Goal: Information Seeking & Learning: Learn about a topic

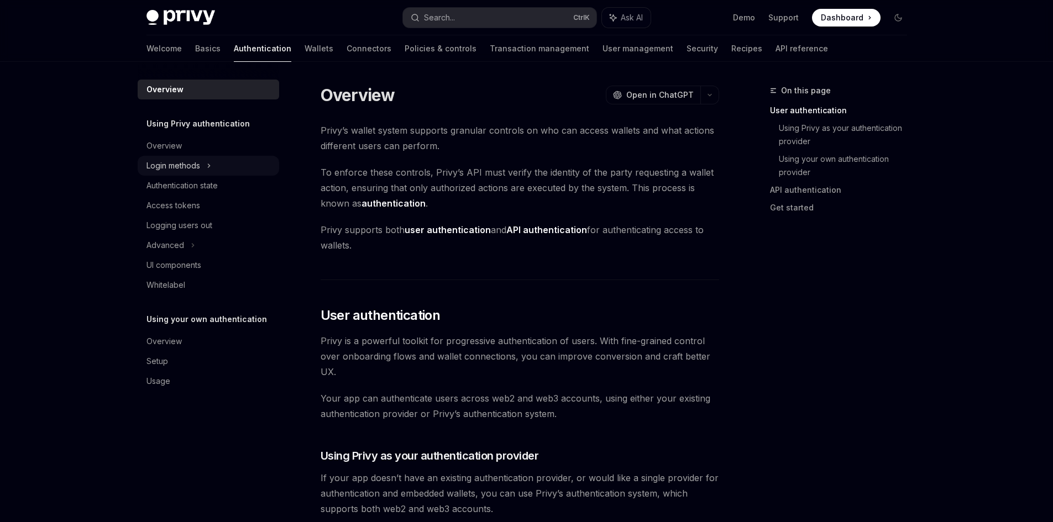
click at [202, 172] on div "Login methods" at bounding box center [208, 166] width 141 height 20
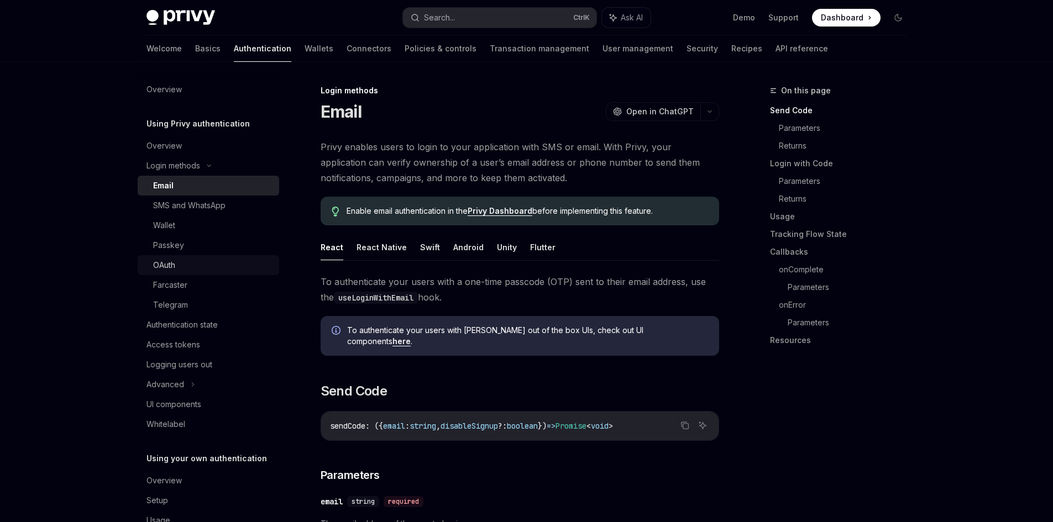
click at [174, 264] on div "OAuth" at bounding box center [164, 265] width 22 height 13
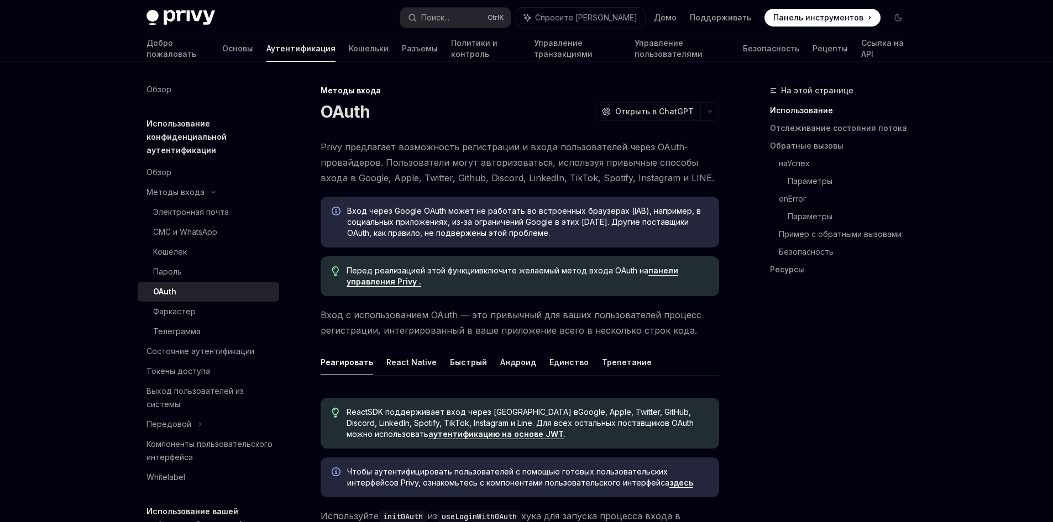
type textarea "*"
drag, startPoint x: 449, startPoint y: 150, endPoint x: 623, endPoint y: 149, distance: 174.7
click at [623, 149] on font "Privy предлагает возможность регистрации и входа пользователей через OAuth-пров…" at bounding box center [518, 162] width 394 height 42
click at [559, 159] on font "Privy предлагает возможность регистрации и входа пользователей через OAuth-пров…" at bounding box center [518, 162] width 394 height 42
drag, startPoint x: 572, startPoint y: 156, endPoint x: 663, endPoint y: 148, distance: 91.6
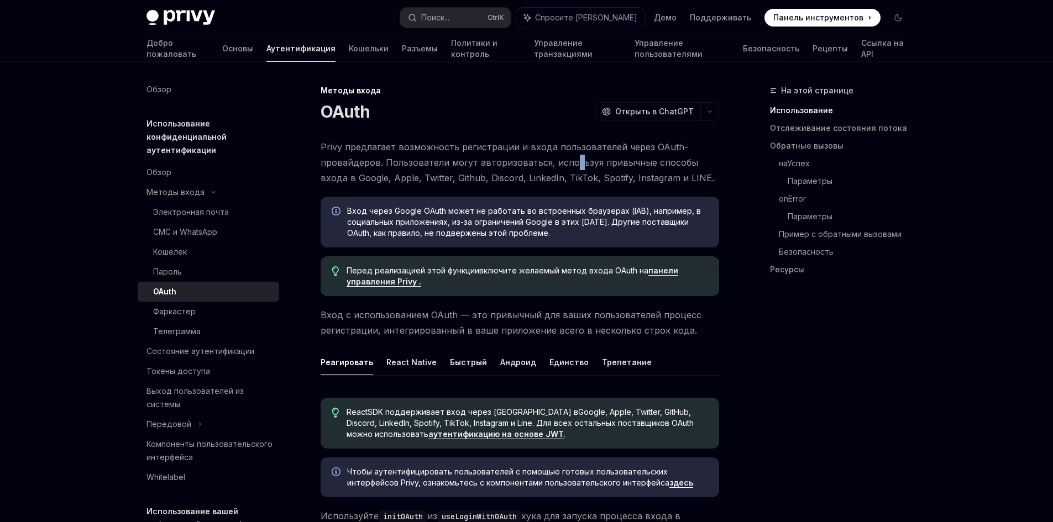
click at [573, 154] on span "Privy предлагает возможность регистрации и входа пользователей через OAuth-пров…" at bounding box center [520, 162] width 399 height 46
drag, startPoint x: 674, startPoint y: 161, endPoint x: 568, endPoint y: 188, distance: 109.7
click at [673, 158] on font "Privy предлагает возможность регистрации и входа пользователей через OAuth-пров…" at bounding box center [518, 162] width 394 height 42
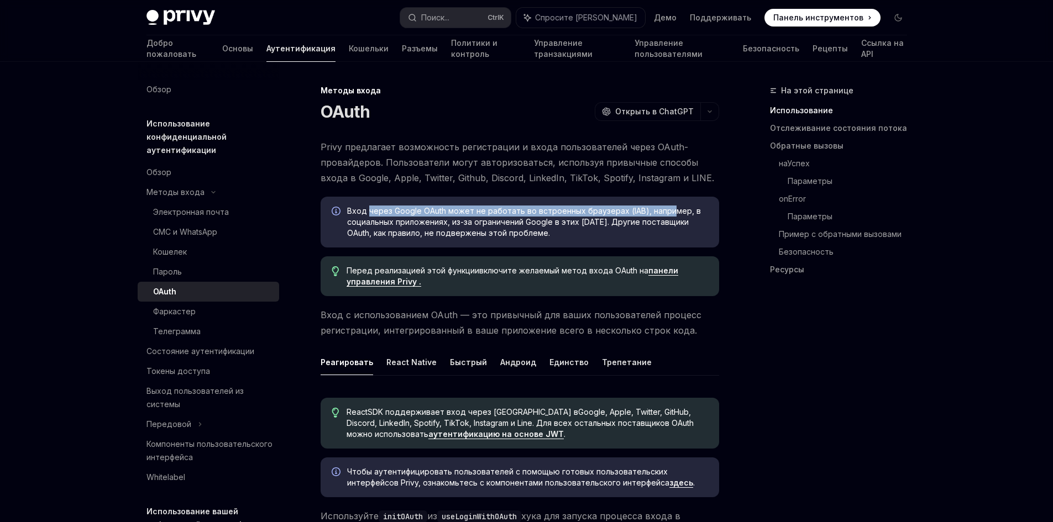
drag, startPoint x: 434, startPoint y: 206, endPoint x: 676, endPoint y: 209, distance: 241.6
click at [670, 209] on font "Вход через Google OAuth может не работать во встроенных браузерах (IAB), наприм…" at bounding box center [524, 222] width 354 height 32
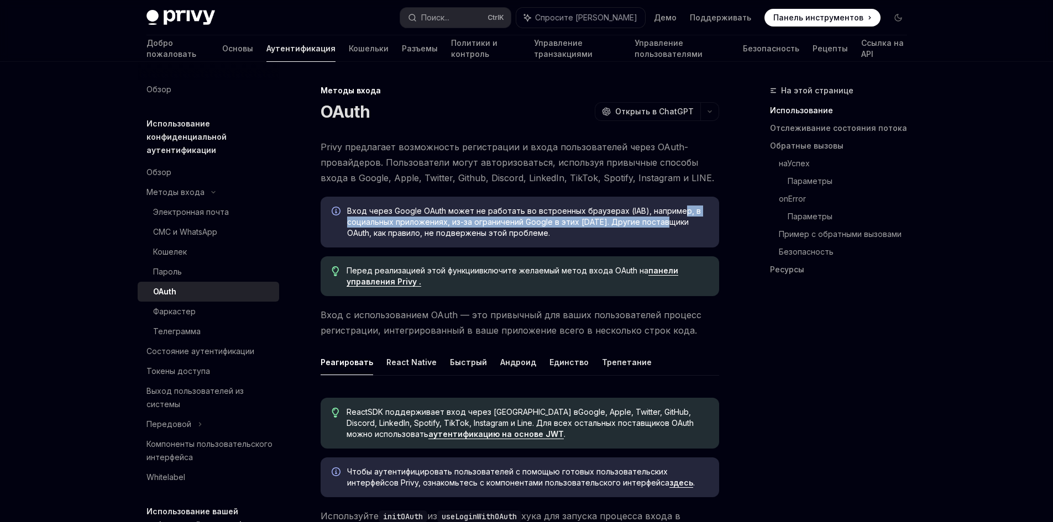
drag, startPoint x: 676, startPoint y: 209, endPoint x: 586, endPoint y: 232, distance: 92.9
click at [602, 230] on span "Вход через Google OAuth может не работать во встроенных браузерах (IAB), наприм…" at bounding box center [527, 222] width 361 height 33
click at [631, 227] on span "Вход через Google OAuth может не работать во встроенных браузерах (IAB), наприм…" at bounding box center [527, 222] width 361 height 33
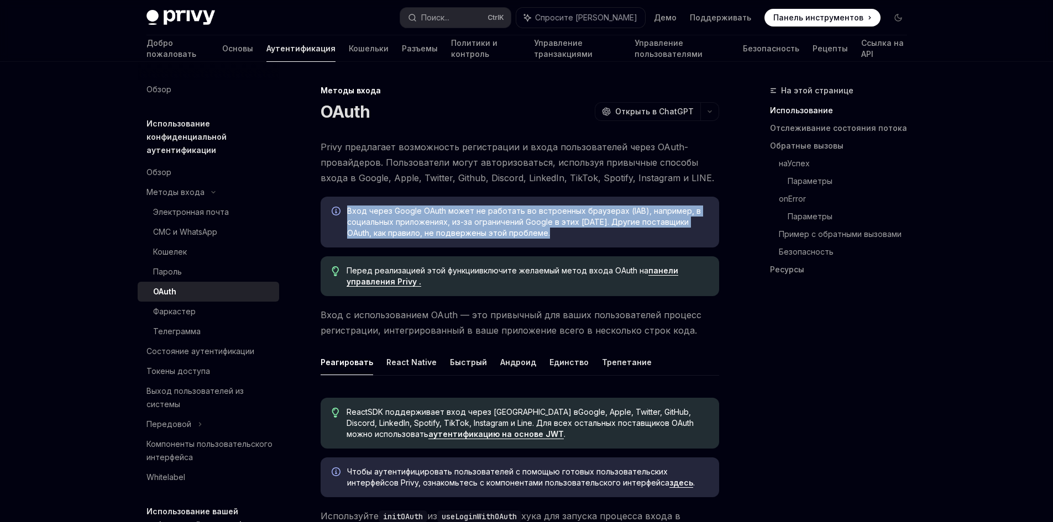
click at [631, 227] on span "Вход через Google OAuth может не работать во встроенных браузерах (IAB), наприм…" at bounding box center [527, 222] width 361 height 33
click at [477, 234] on font "Вход через Google OAuth может не работать во встроенных браузерах (IAB), наприм…" at bounding box center [524, 222] width 354 height 32
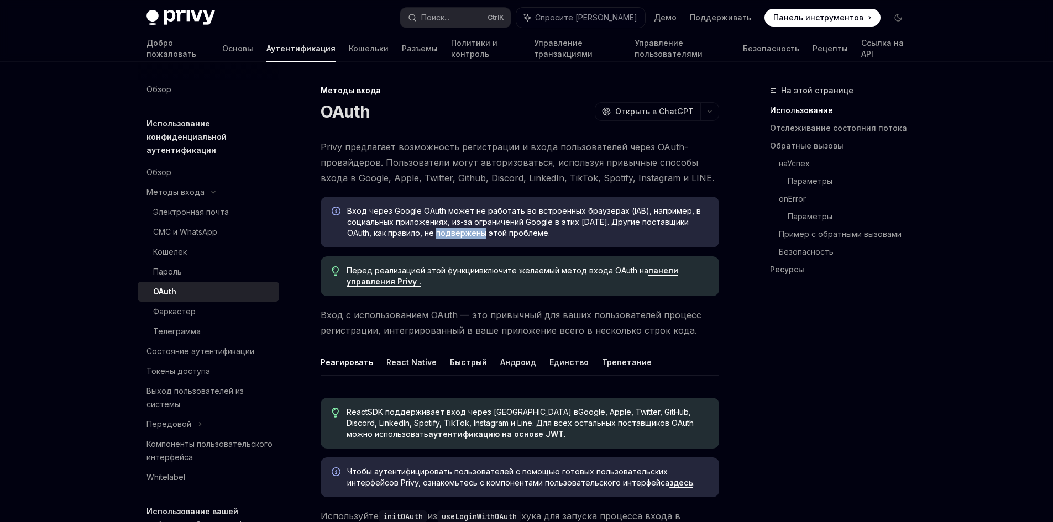
click at [477, 234] on font "Вход через Google OAuth может не работать во встроенных браузерах (IAB), наприм…" at bounding box center [524, 222] width 354 height 32
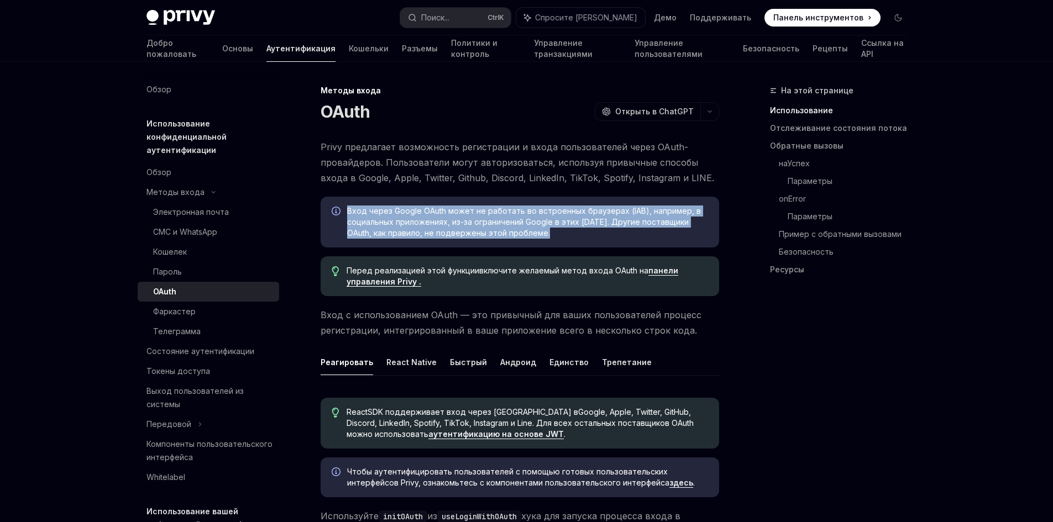
click at [477, 234] on font "Вход через Google OAuth может не работать во встроенных браузерах (IAB), наприм…" at bounding box center [524, 222] width 354 height 32
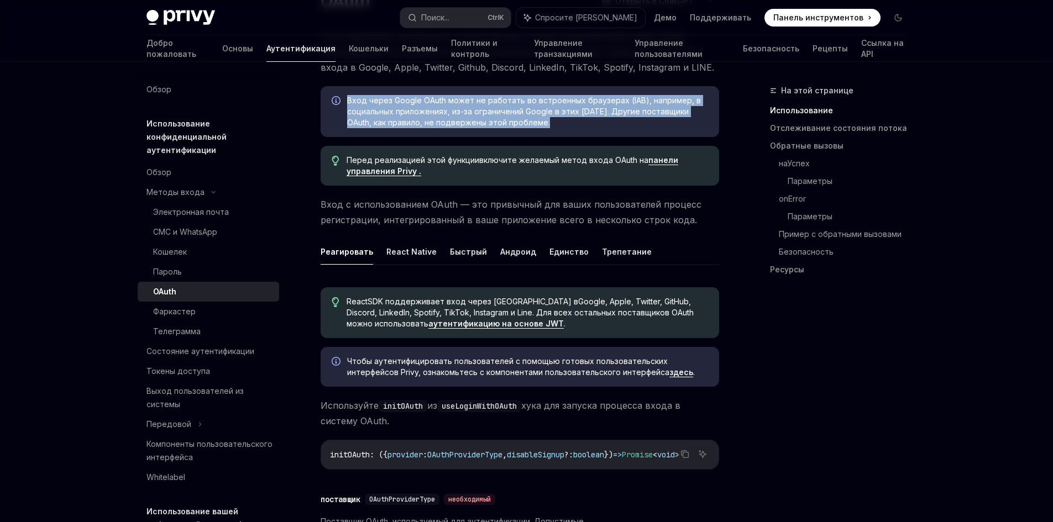
drag, startPoint x: 387, startPoint y: 160, endPoint x: 478, endPoint y: 158, distance: 91.2
click at [478, 158] on font "Перед реализацией этой функции включите желаемый метод входа OAuth на" at bounding box center [498, 159] width 302 height 9
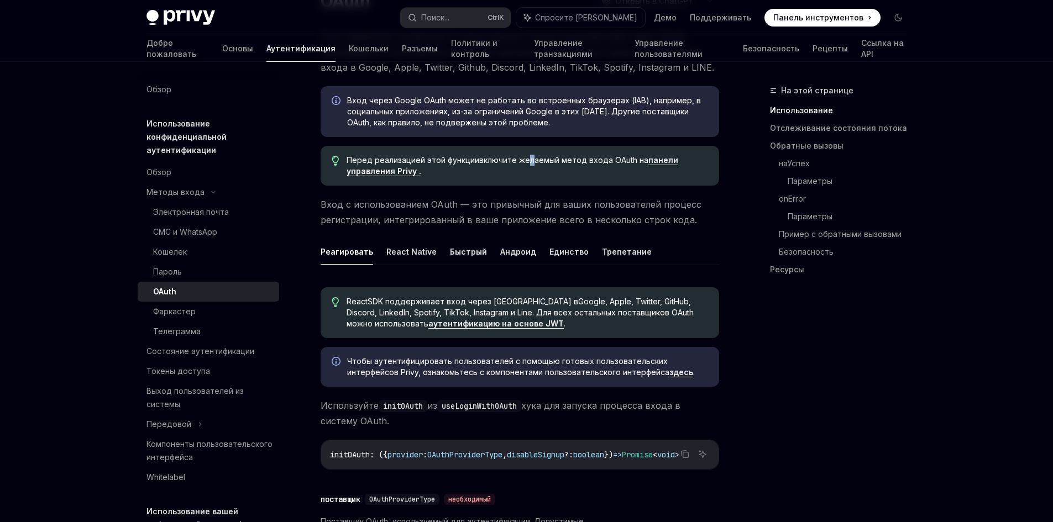
click at [532, 158] on font "включите желаемый метод входа OAuth на" at bounding box center [563, 159] width 169 height 9
click at [588, 164] on font "включите желаемый метод входа OAuth на" at bounding box center [563, 159] width 169 height 9
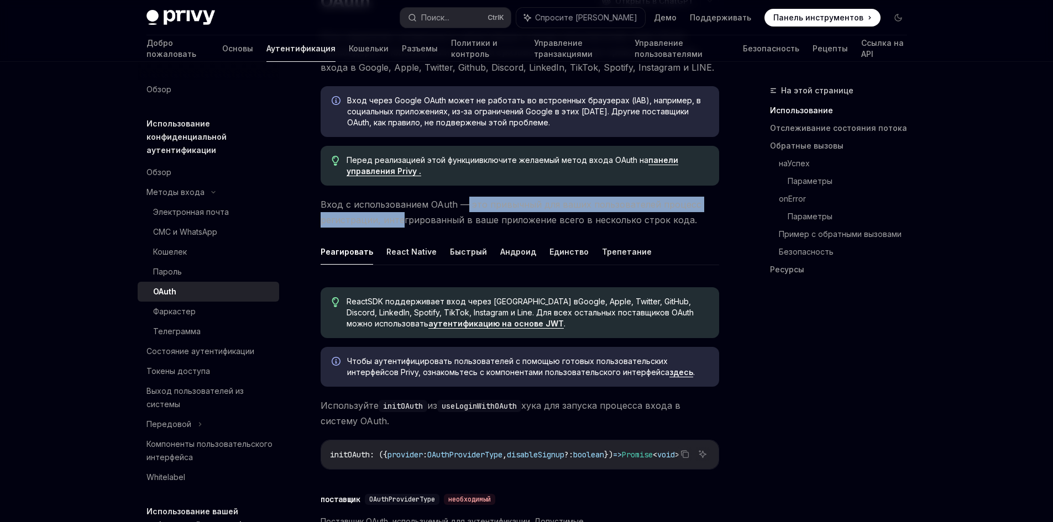
drag, startPoint x: 467, startPoint y: 198, endPoint x: 410, endPoint y: 212, distance: 58.6
click at [405, 214] on span "Вход с использованием OAuth — это привычный для ваших пользователей процесс рег…" at bounding box center [520, 212] width 399 height 31
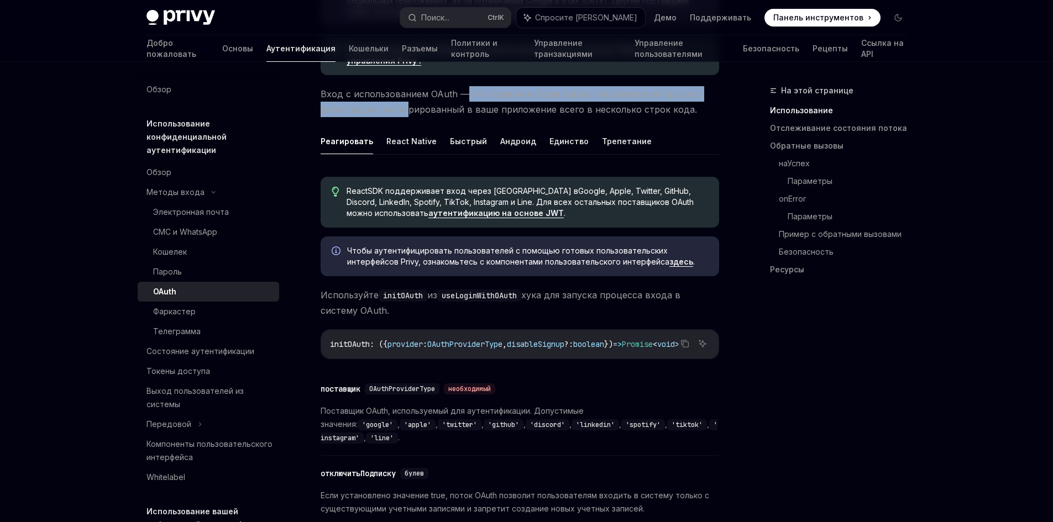
scroll to position [276, 0]
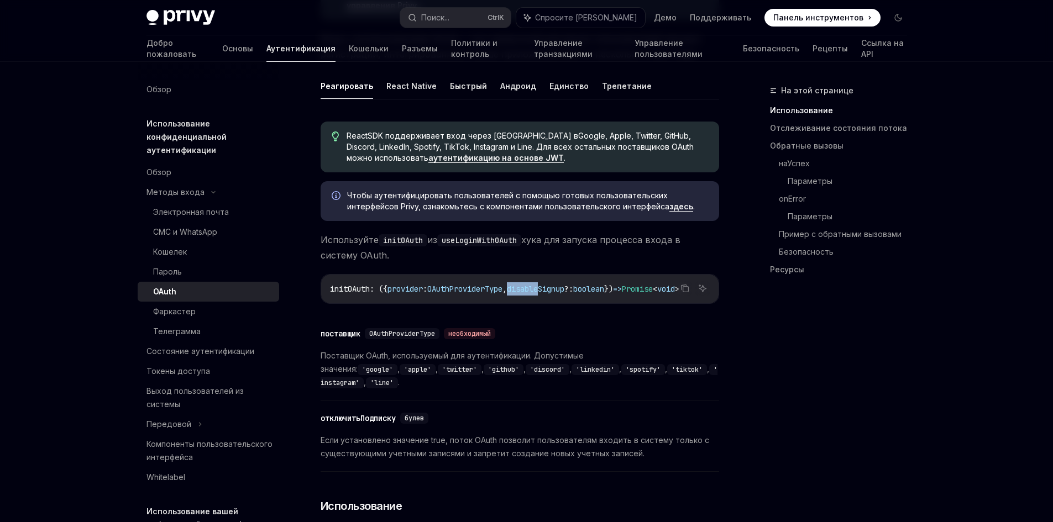
drag, startPoint x: 527, startPoint y: 308, endPoint x: 564, endPoint y: 304, distance: 36.7
click at [564, 304] on div "Копировать Спросите ИИ initOAuth : ({ provider : OAuthProviderType , disableSig…" at bounding box center [520, 289] width 399 height 30
drag, startPoint x: 673, startPoint y: 307, endPoint x: 703, endPoint y: 308, distance: 29.9
click at [703, 296] on div "Копировать Спросите ИИ" at bounding box center [694, 288] width 32 height 14
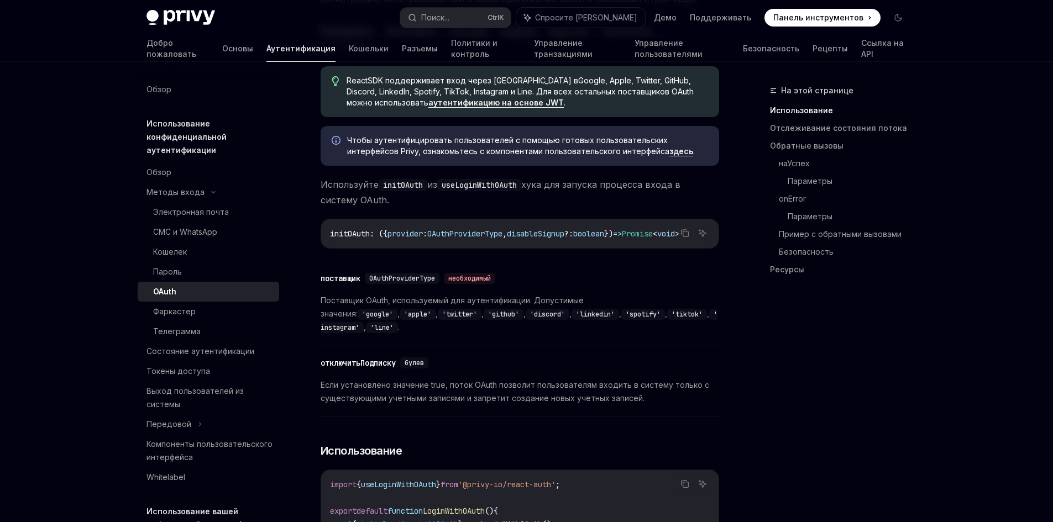
click at [357, 243] on div "initOAuth : ({ provider : OAuthProviderType , disableSignup ?: boolean }) => Pr…" at bounding box center [519, 233] width 397 height 29
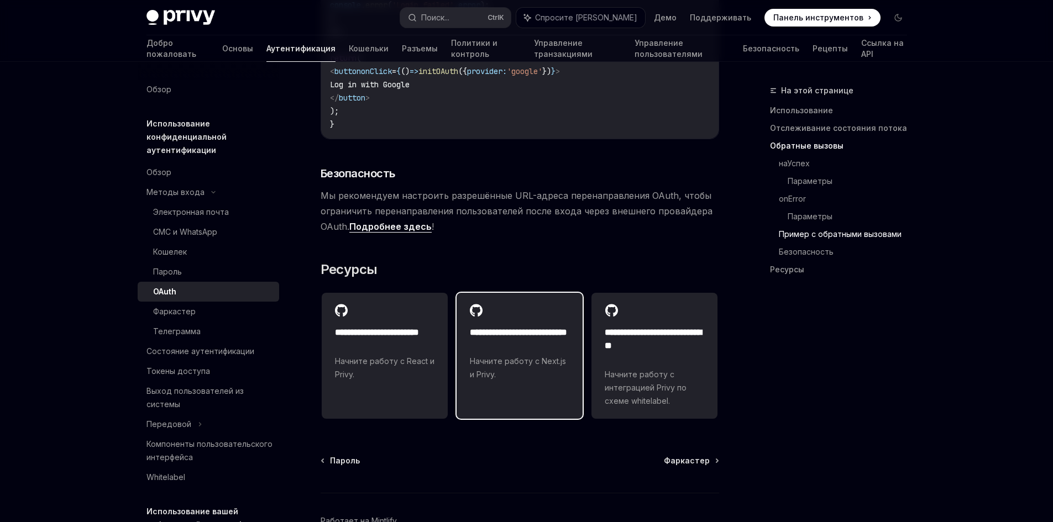
scroll to position [2377, 0]
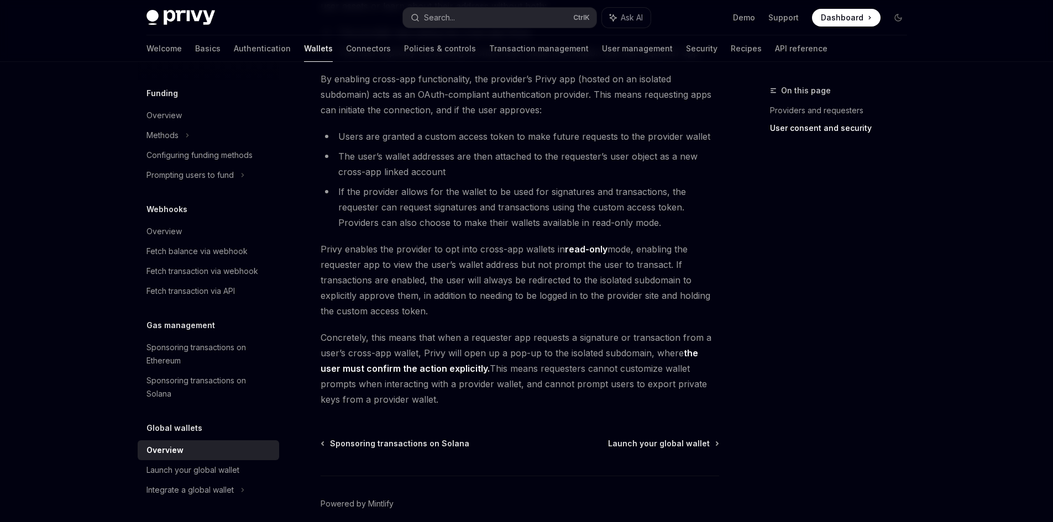
scroll to position [878, 0]
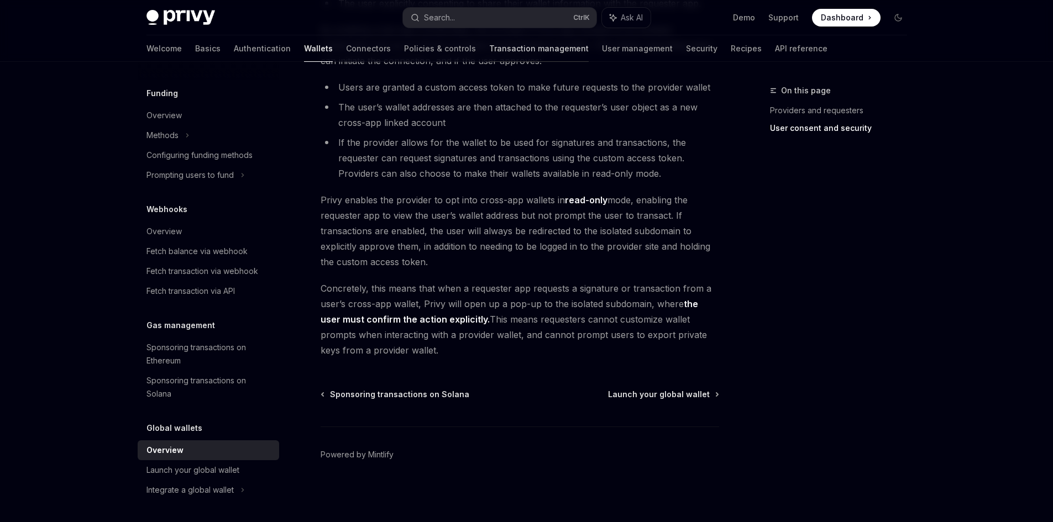
click at [497, 48] on link "Transaction management" at bounding box center [538, 48] width 99 height 27
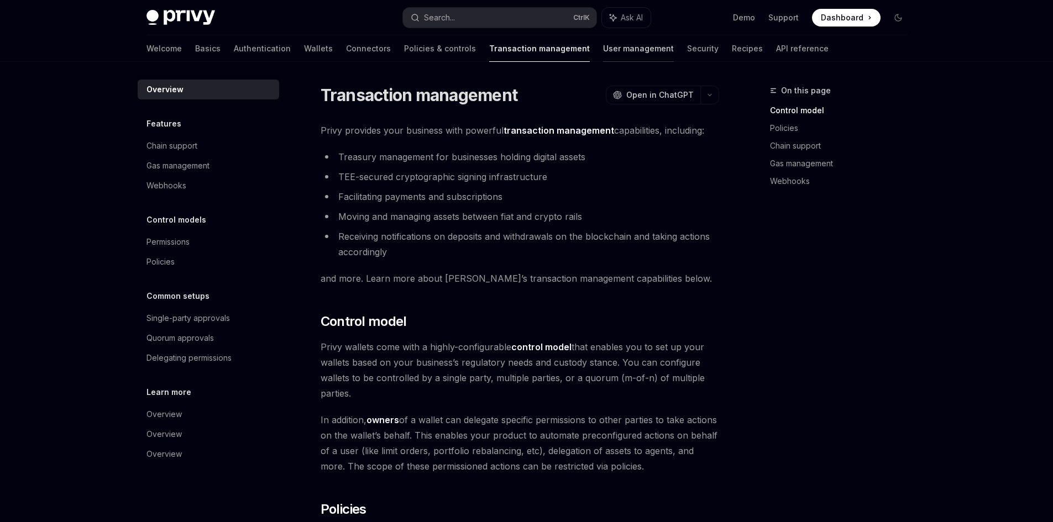
click at [603, 50] on link "User management" at bounding box center [638, 48] width 71 height 27
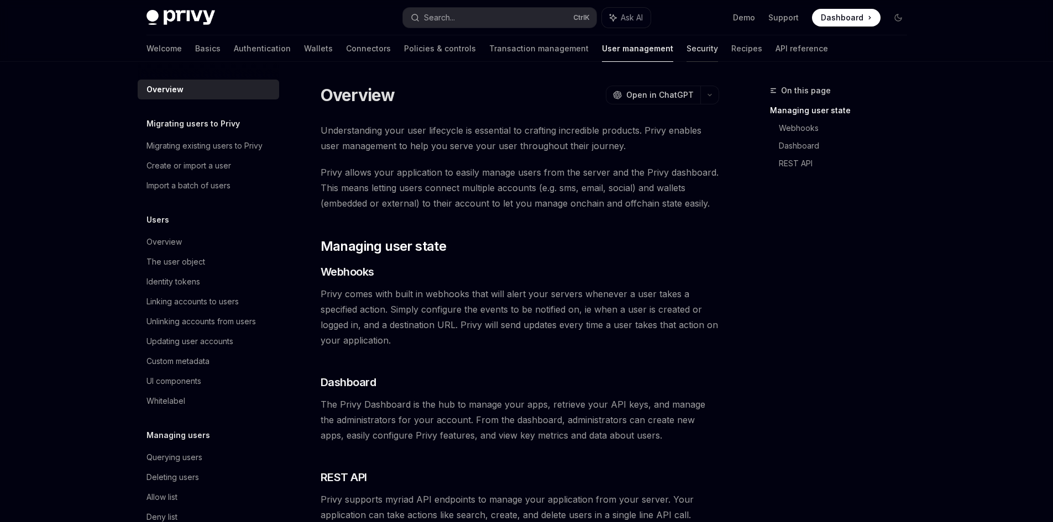
click at [686, 49] on link "Security" at bounding box center [702, 48] width 32 height 27
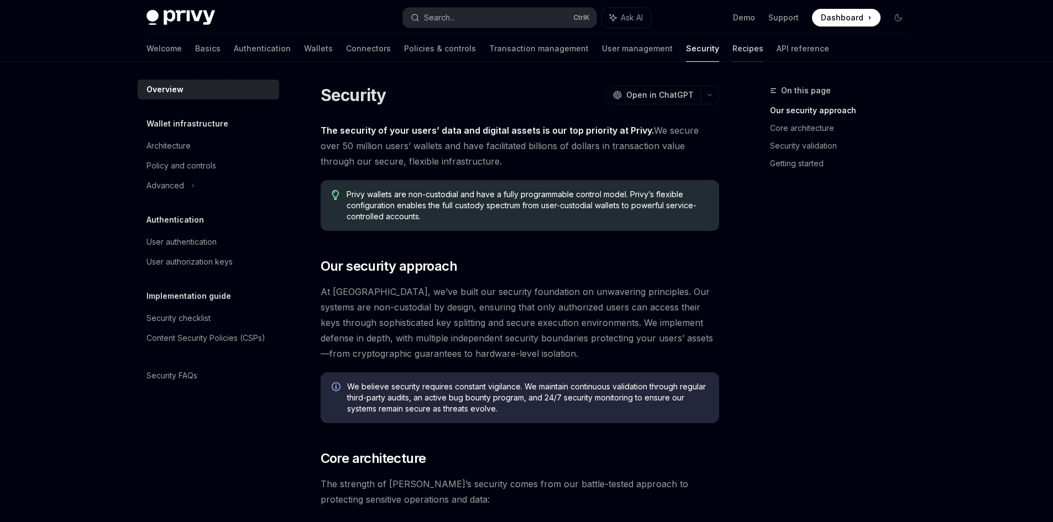
click at [732, 45] on link "Recipes" at bounding box center [747, 48] width 31 height 27
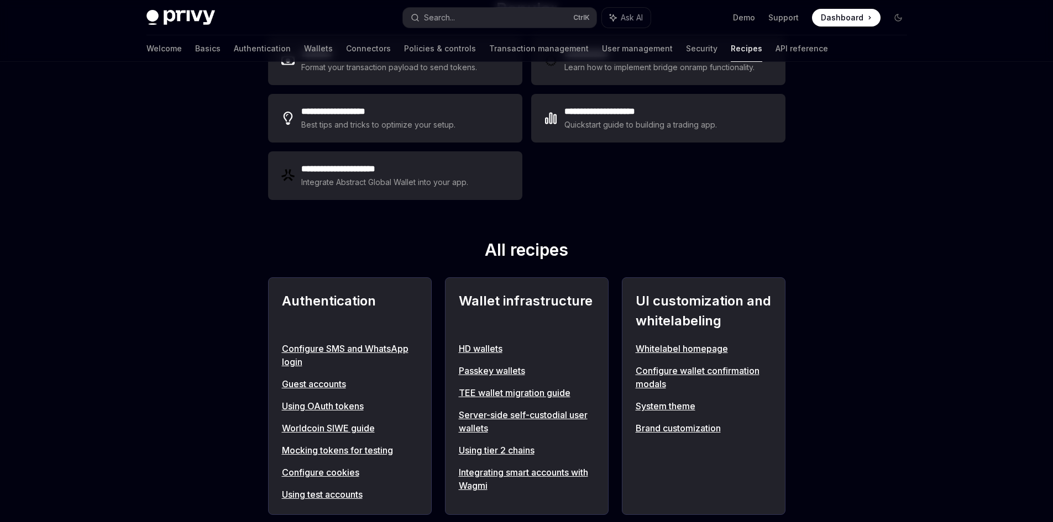
scroll to position [497, 0]
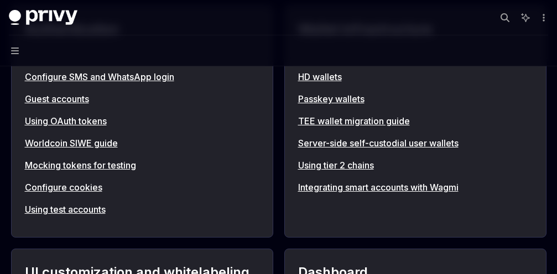
type textarea "*"
